Goal: Task Accomplishment & Management: Use online tool/utility

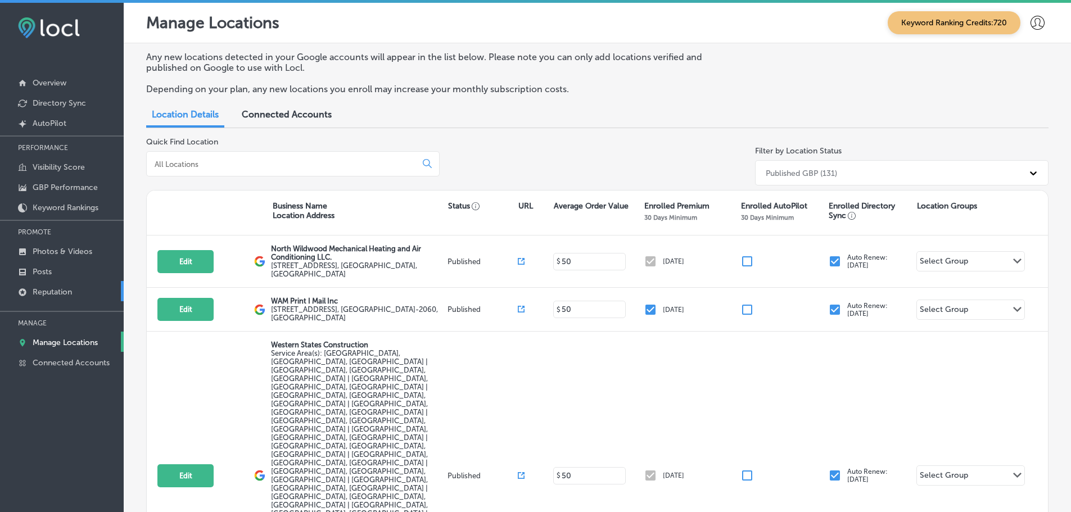
click at [51, 287] on link "Reputation" at bounding box center [62, 291] width 124 height 20
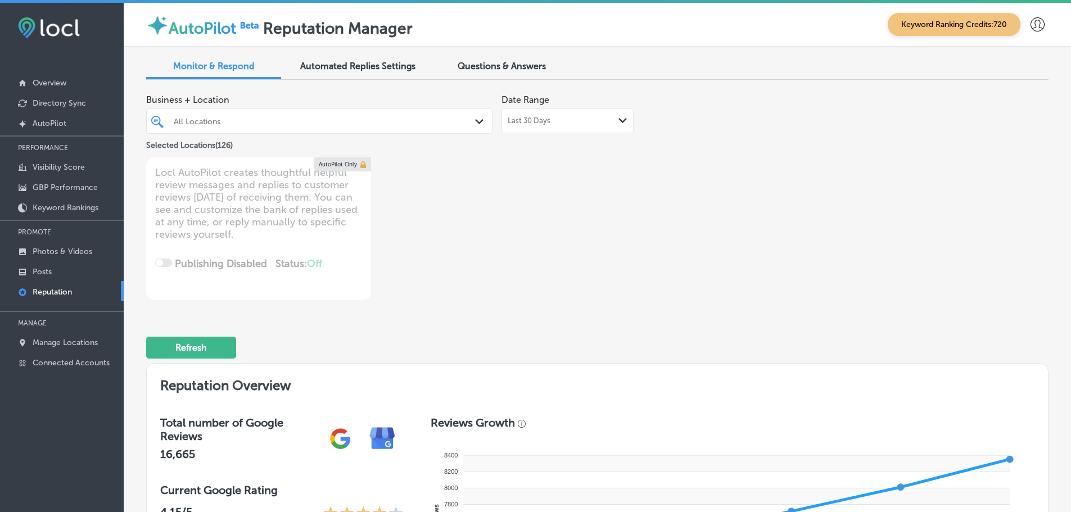
click at [569, 128] on div "Last 30 Days Path Created with Sketch." at bounding box center [568, 121] width 132 height 25
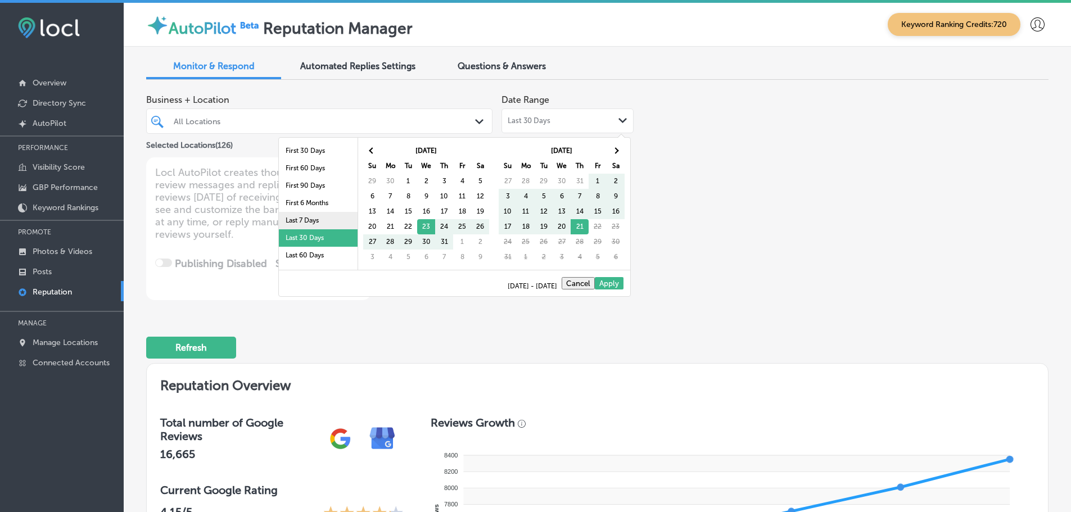
drag, startPoint x: 292, startPoint y: 219, endPoint x: 294, endPoint y: 200, distance: 19.3
click at [292, 218] on li "Last 7 Days" at bounding box center [318, 220] width 79 height 17
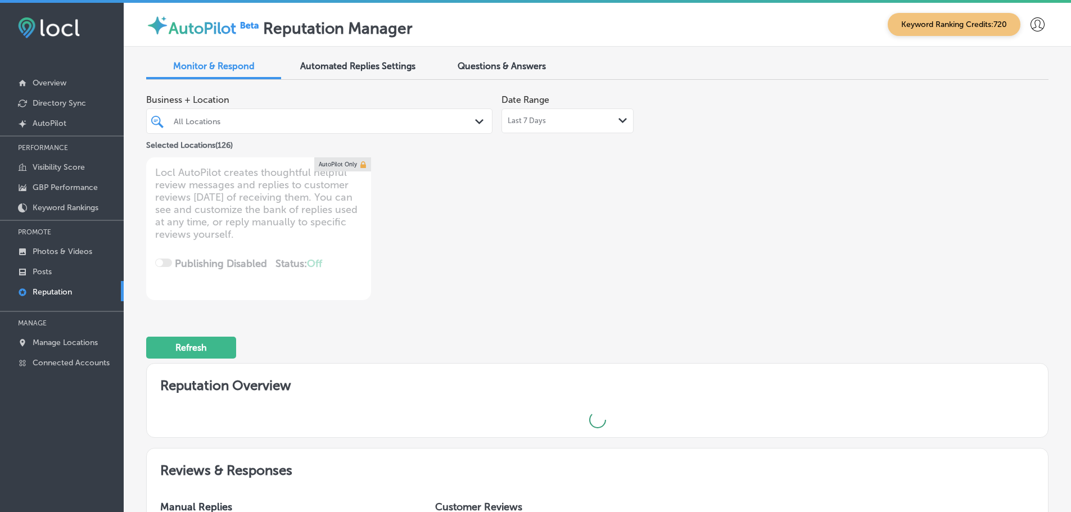
click at [333, 125] on div "All Locations" at bounding box center [325, 121] width 303 height 10
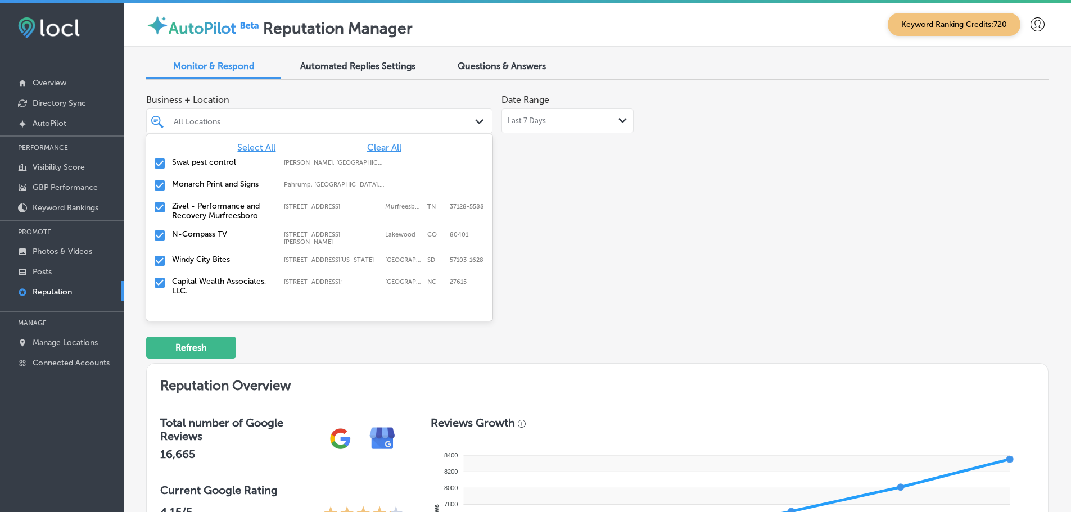
click at [376, 148] on span "Clear All" at bounding box center [384, 147] width 34 height 11
type textarea "x"
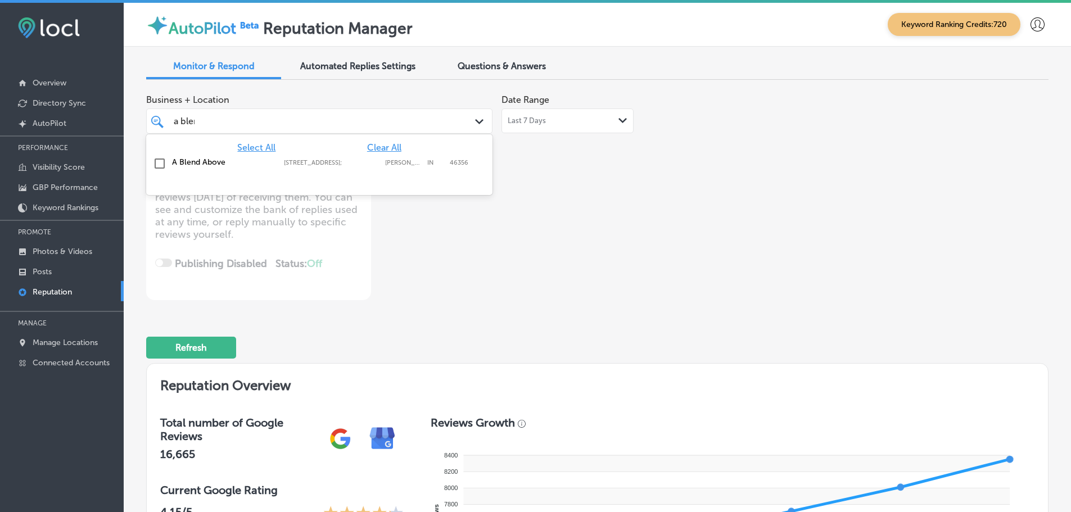
type input "a blend"
click at [215, 164] on label "A Blend Above" at bounding box center [222, 162] width 101 height 10
type textarea "x"
type input "a blend"
click at [605, 223] on div "Business + Location option [STREET_ADDRESS]. option [STREET_ADDRESS]. 2 results…" at bounding box center [417, 194] width 542 height 211
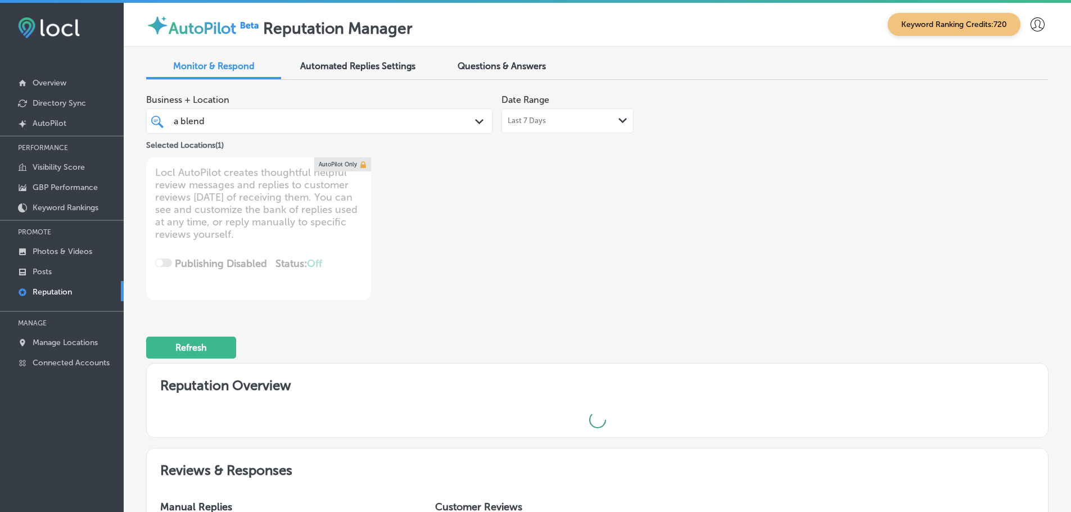
type textarea "x"
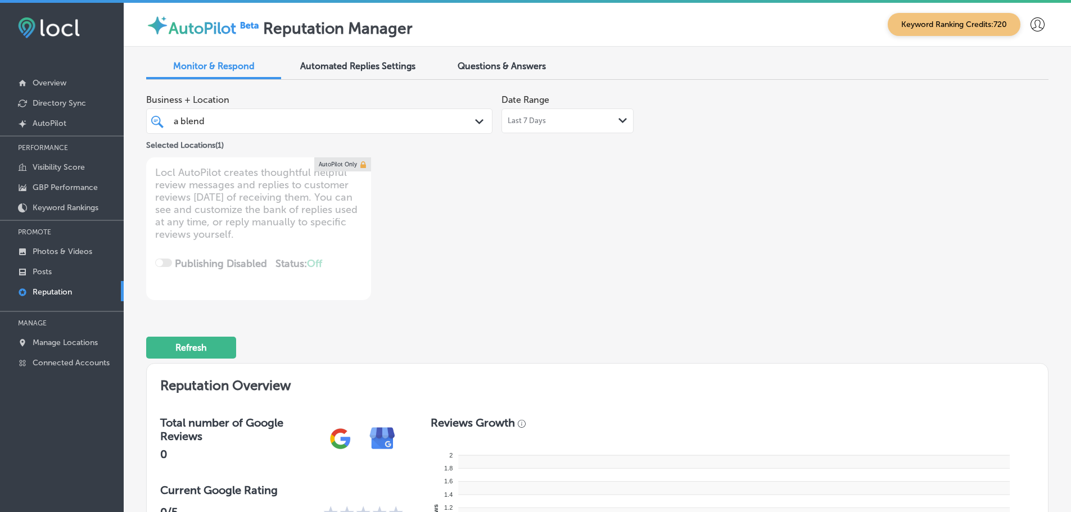
click at [528, 61] on span "Questions & Answers" at bounding box center [502, 66] width 88 height 11
